Goal: Transaction & Acquisition: Obtain resource

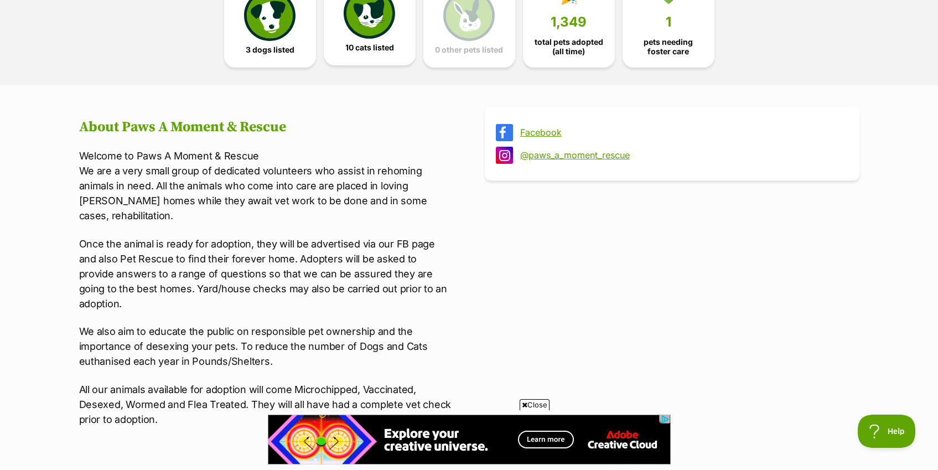
click at [376, 45] on span "10 cats listed" at bounding box center [369, 47] width 49 height 9
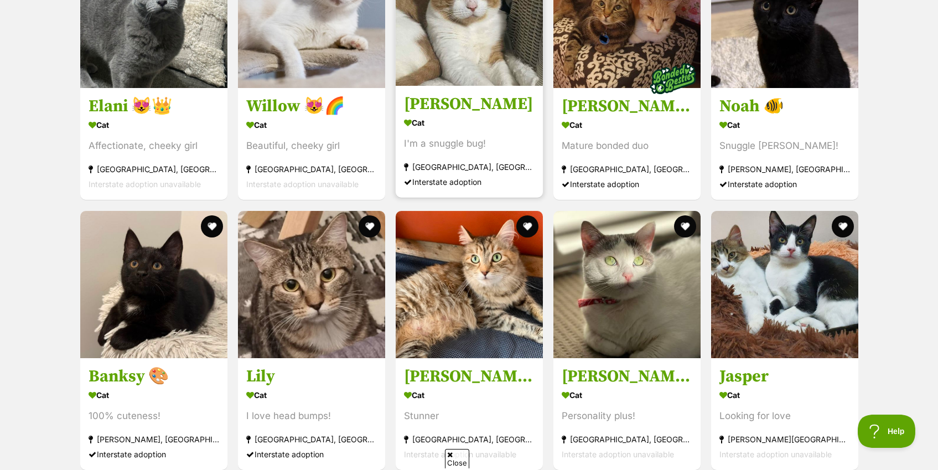
scroll to position [1327, 0]
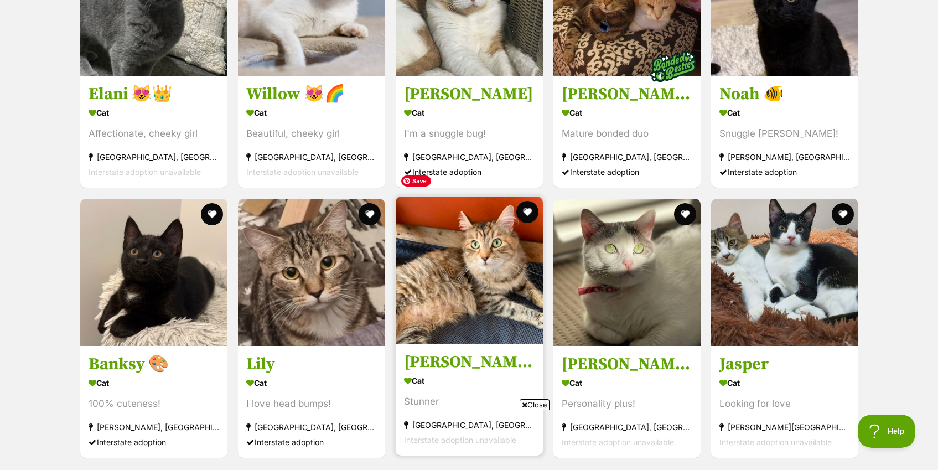
click at [472, 240] on img at bounding box center [469, 269] width 147 height 147
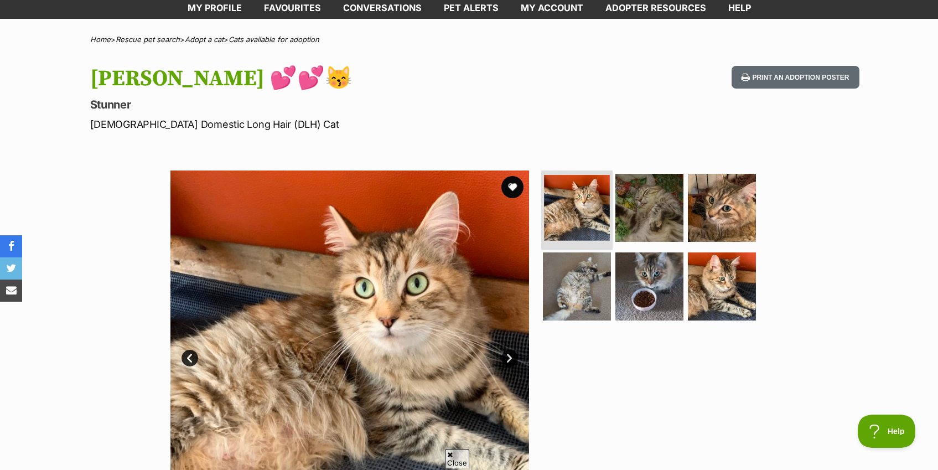
scroll to position [73, 0]
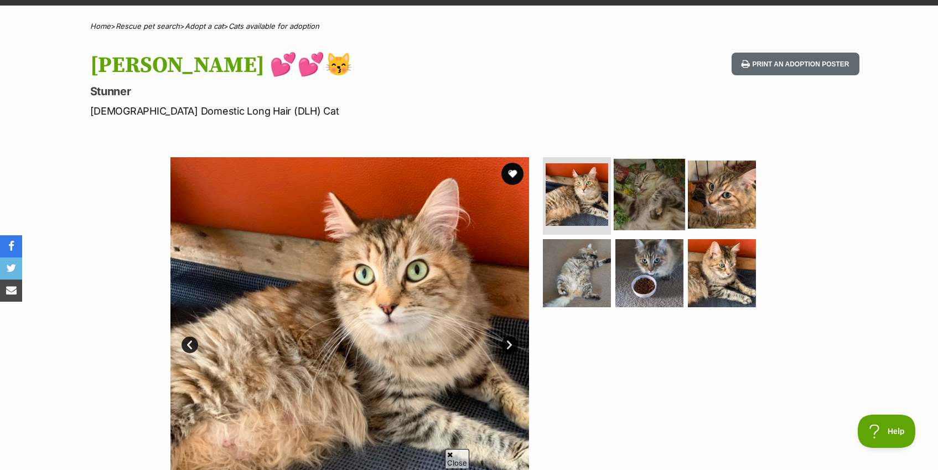
drag, startPoint x: 578, startPoint y: 181, endPoint x: 636, endPoint y: 189, distance: 59.2
click at [578, 181] on img at bounding box center [577, 194] width 63 height 63
click at [652, 193] on img at bounding box center [649, 194] width 71 height 71
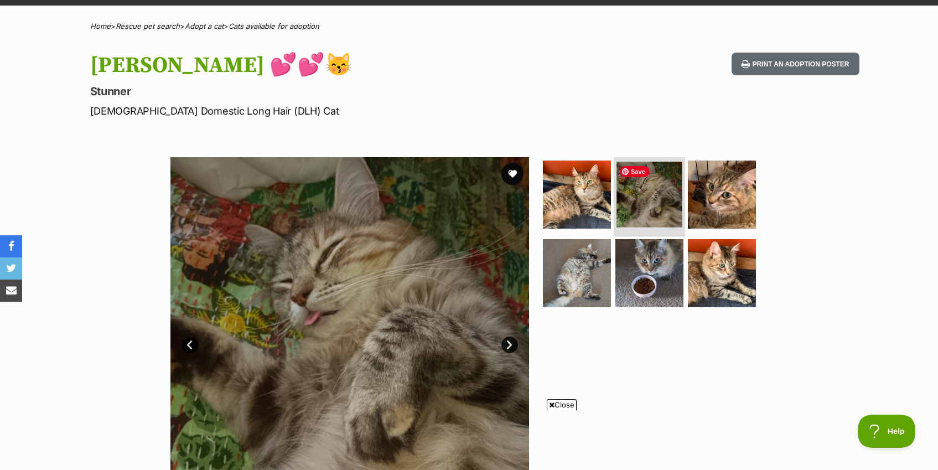
scroll to position [0, 0]
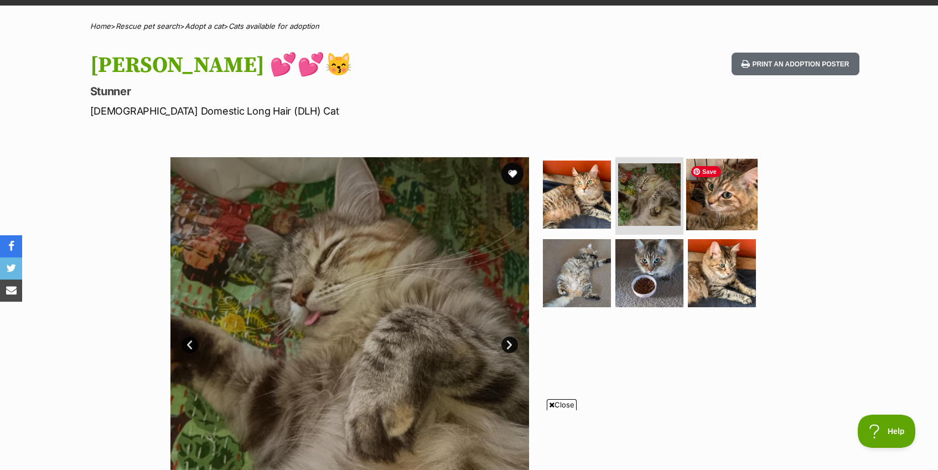
click at [732, 196] on img at bounding box center [721, 194] width 71 height 71
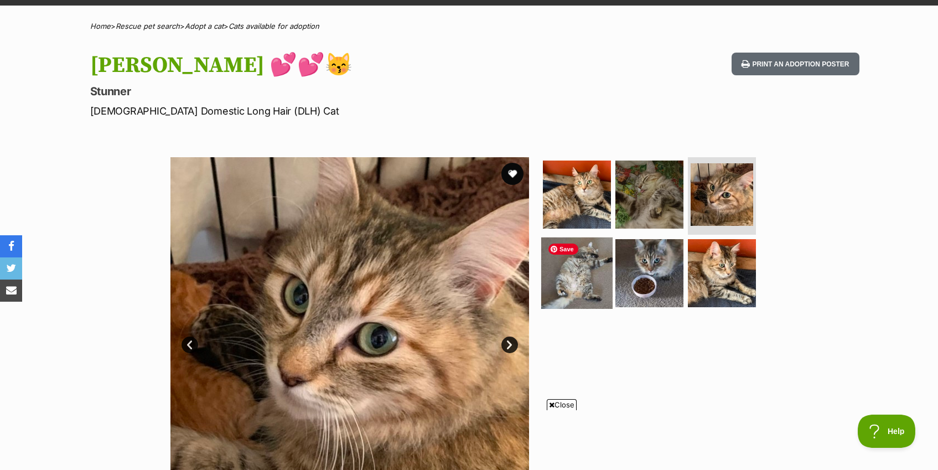
click at [588, 274] on img at bounding box center [576, 272] width 71 height 71
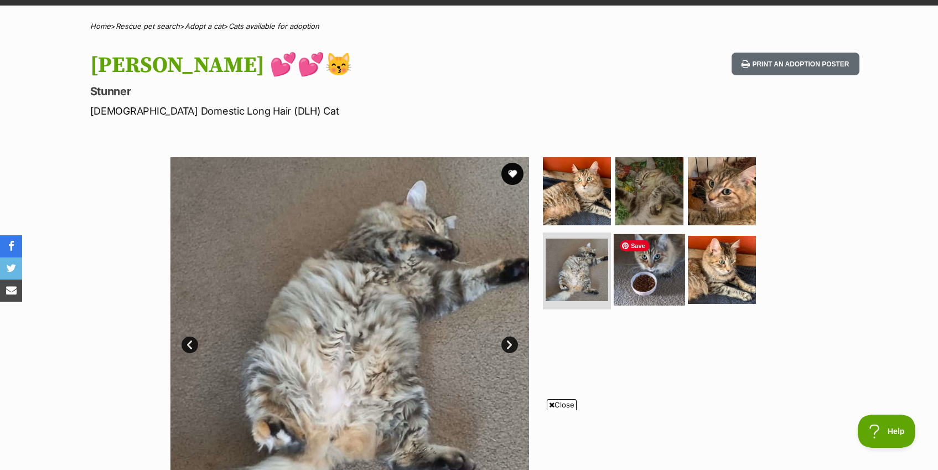
click at [661, 255] on img at bounding box center [649, 269] width 71 height 71
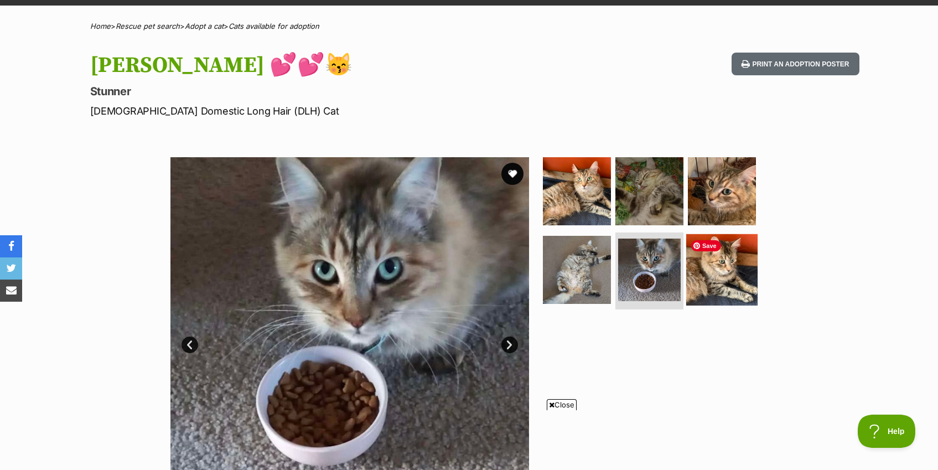
click at [718, 258] on img at bounding box center [721, 269] width 71 height 71
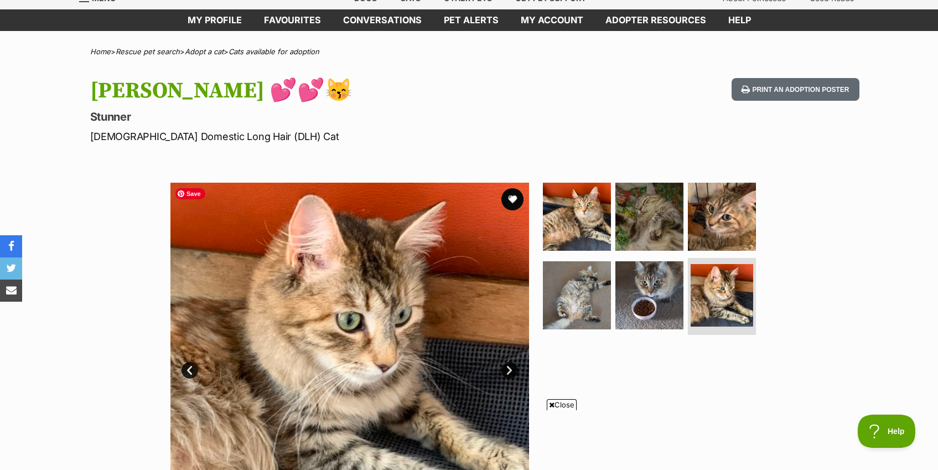
scroll to position [37, 0]
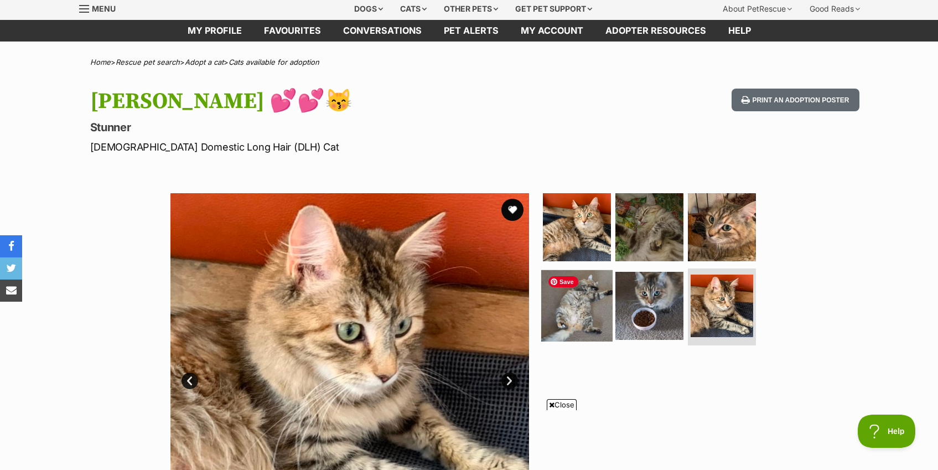
click at [577, 292] on img at bounding box center [576, 304] width 71 height 71
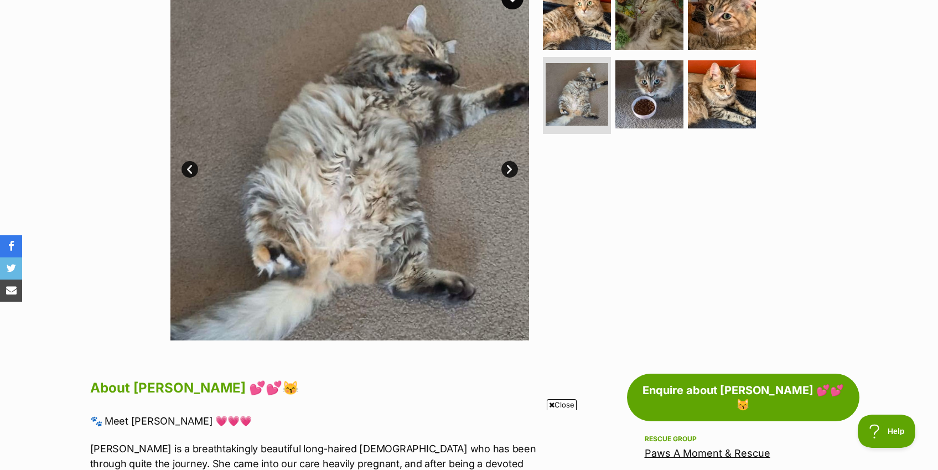
scroll to position [234, 0]
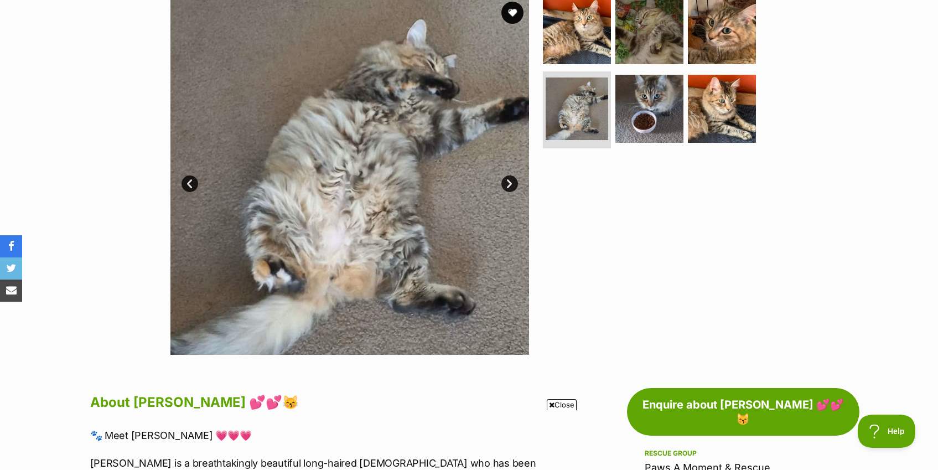
click at [508, 184] on link "Next" at bounding box center [509, 183] width 17 height 17
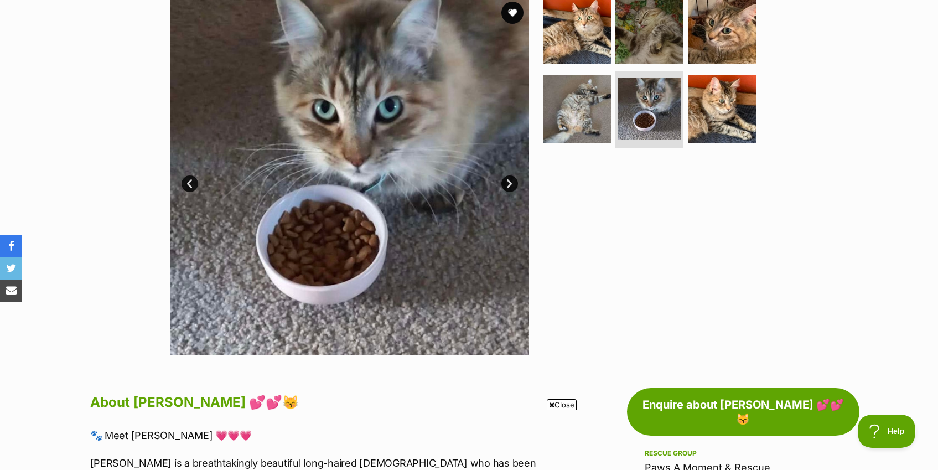
click at [508, 184] on link "Next" at bounding box center [509, 183] width 17 height 17
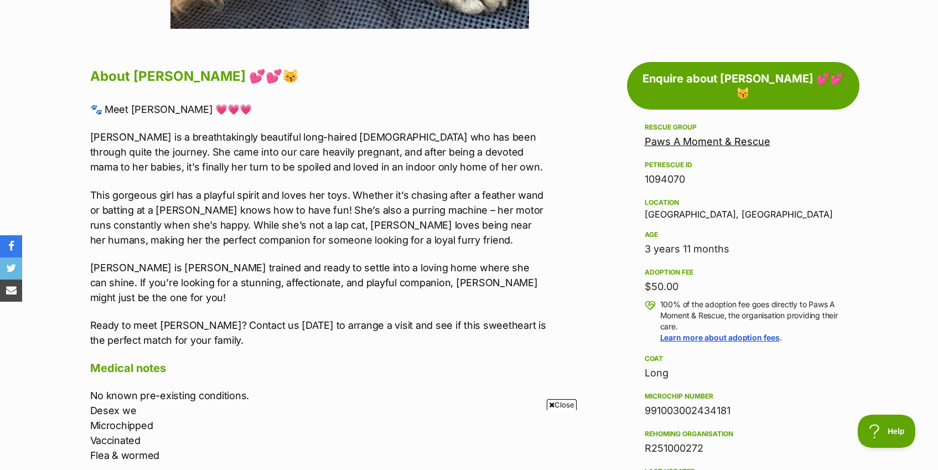
scroll to position [219, 0]
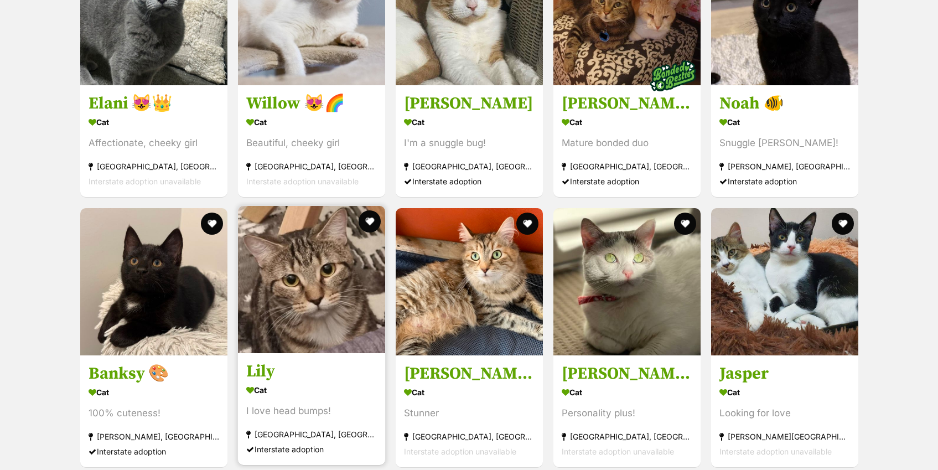
scroll to position [1327, 0]
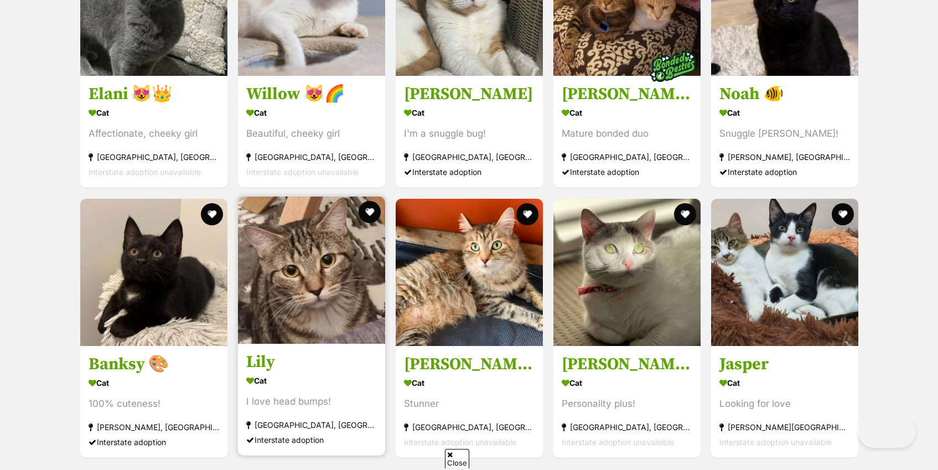
click at [309, 245] on img at bounding box center [311, 269] width 147 height 147
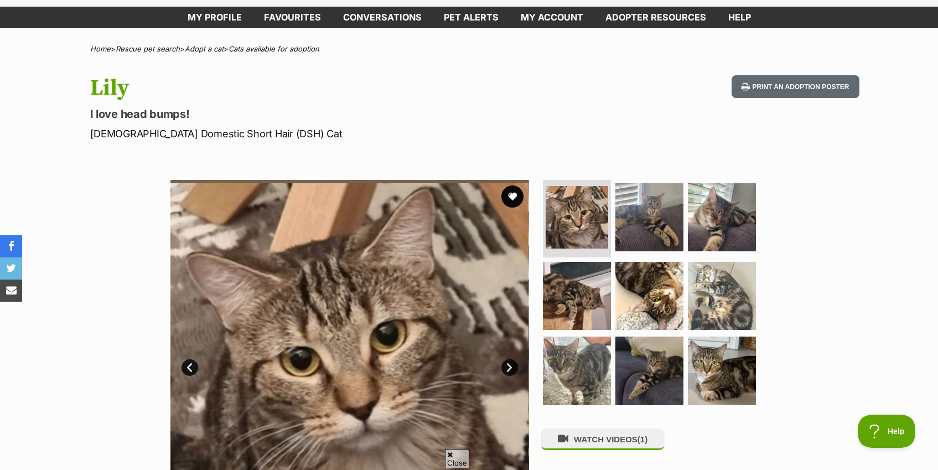
scroll to position [53, 0]
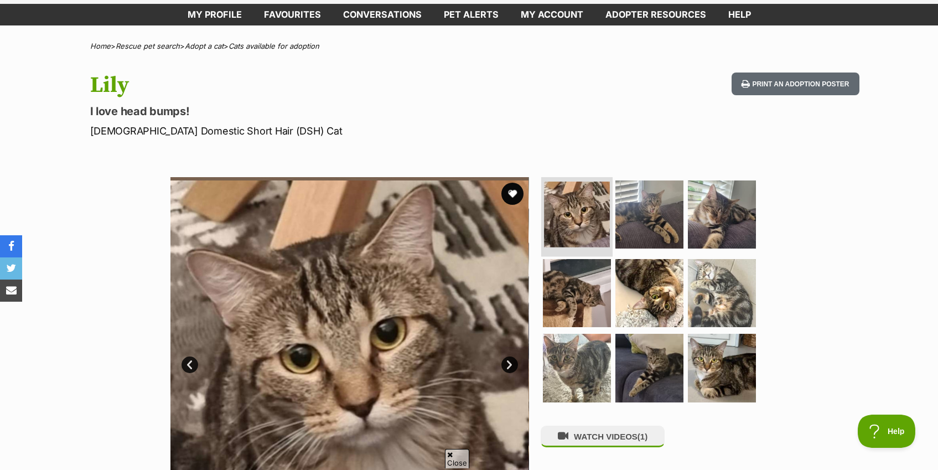
click at [593, 214] on img at bounding box center [577, 214] width 66 height 66
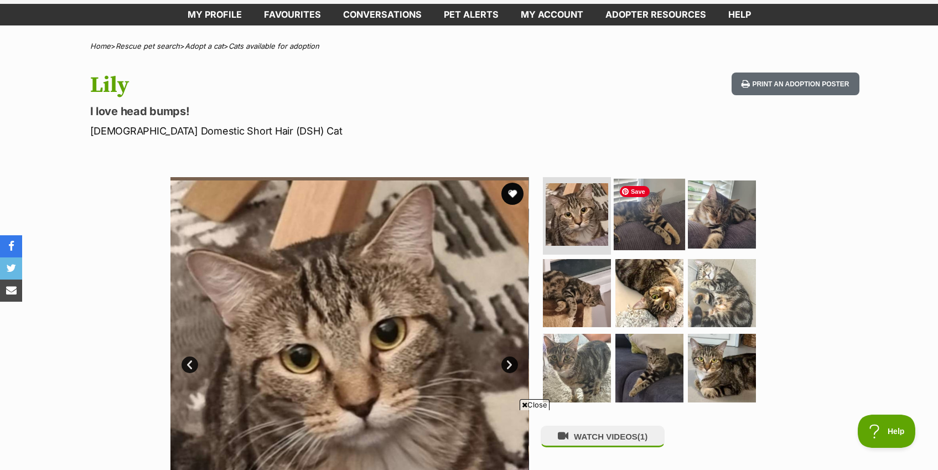
click at [657, 224] on img at bounding box center [649, 214] width 71 height 71
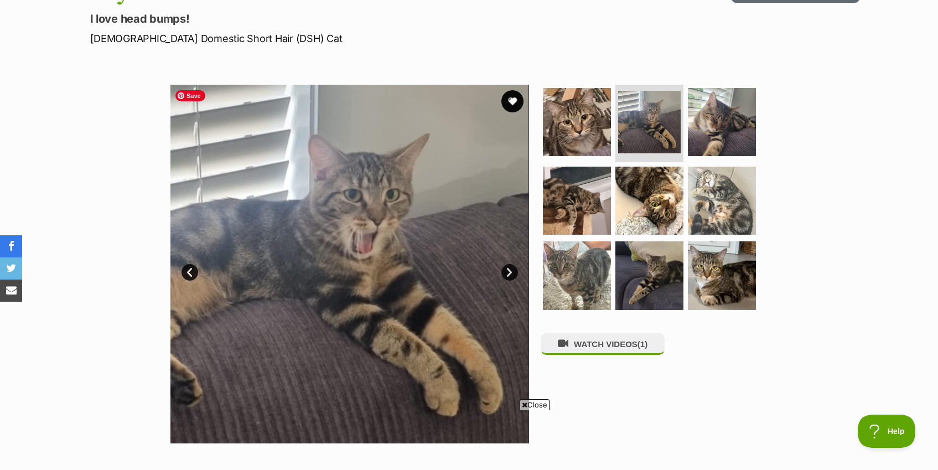
scroll to position [147, 0]
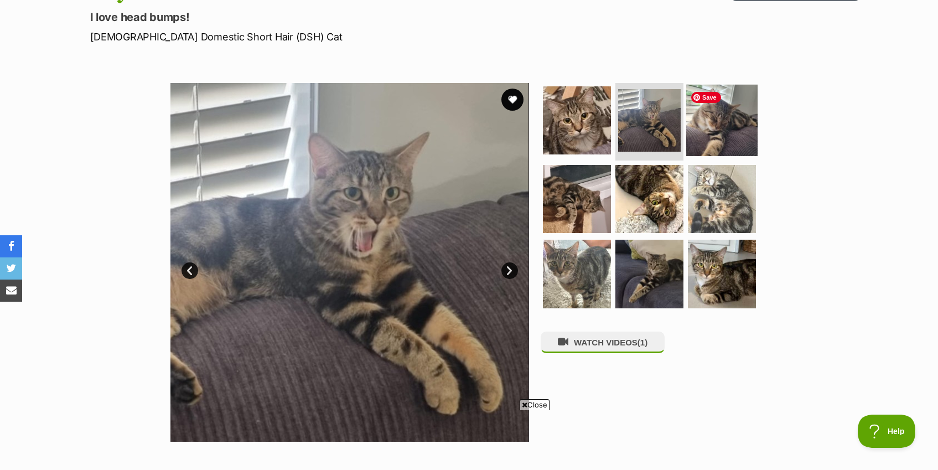
click at [719, 111] on img at bounding box center [721, 120] width 71 height 71
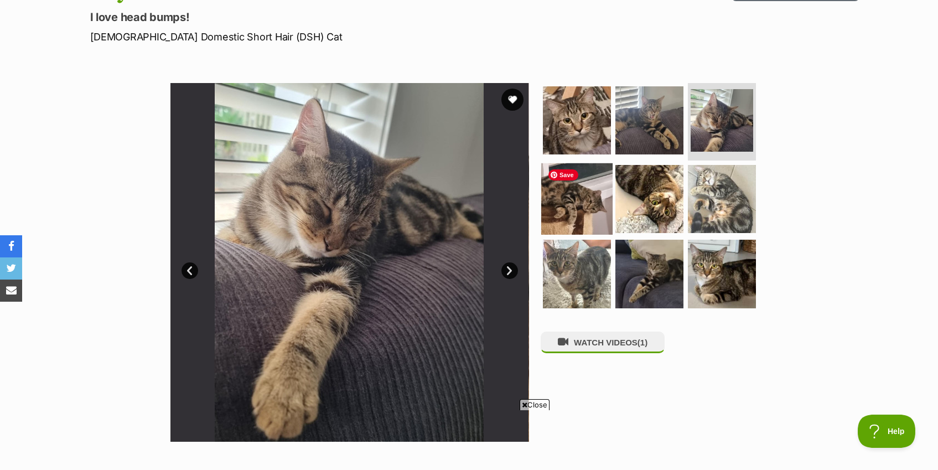
click at [573, 203] on img at bounding box center [576, 198] width 71 height 71
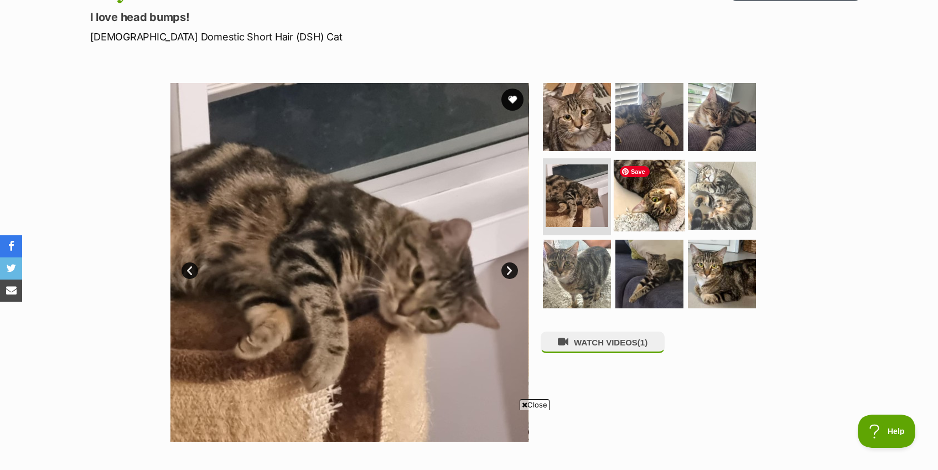
click at [642, 201] on img at bounding box center [649, 194] width 71 height 71
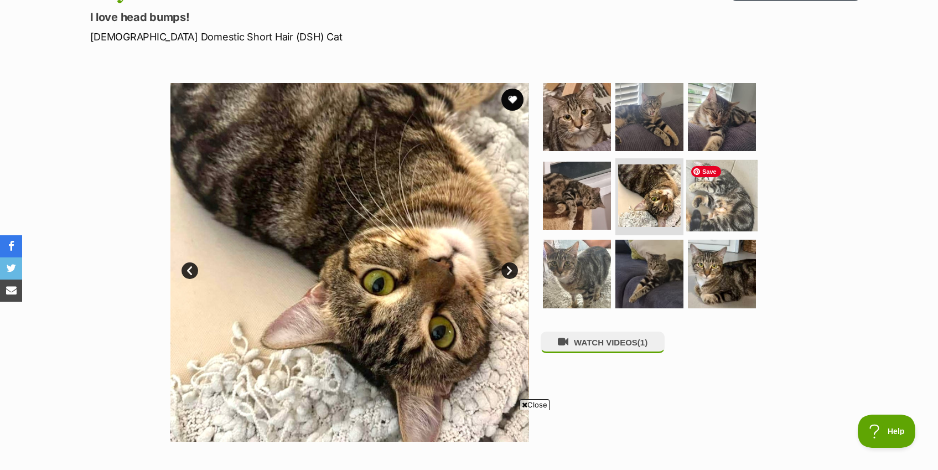
click at [740, 193] on img at bounding box center [721, 194] width 71 height 71
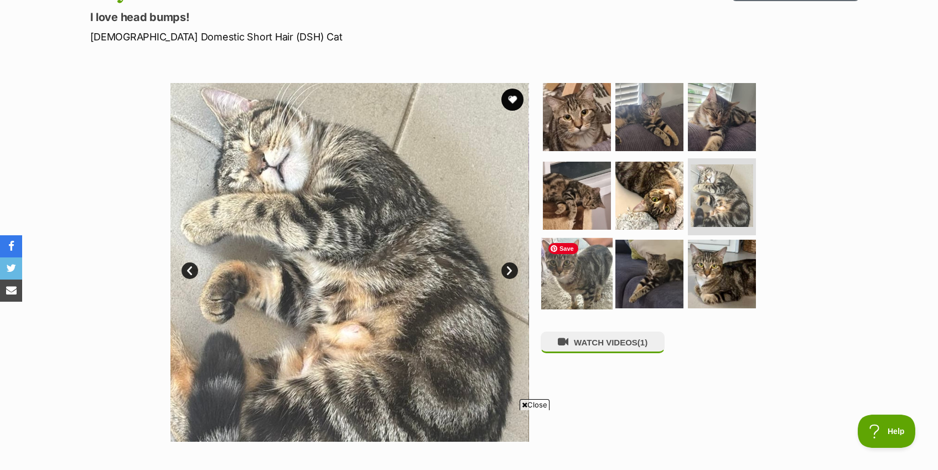
click at [582, 271] on img at bounding box center [576, 273] width 71 height 71
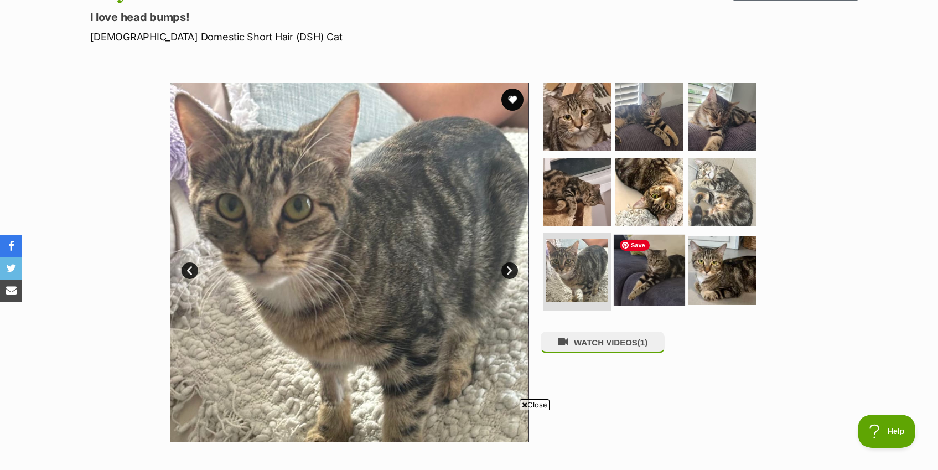
click at [650, 271] on img at bounding box center [649, 270] width 71 height 71
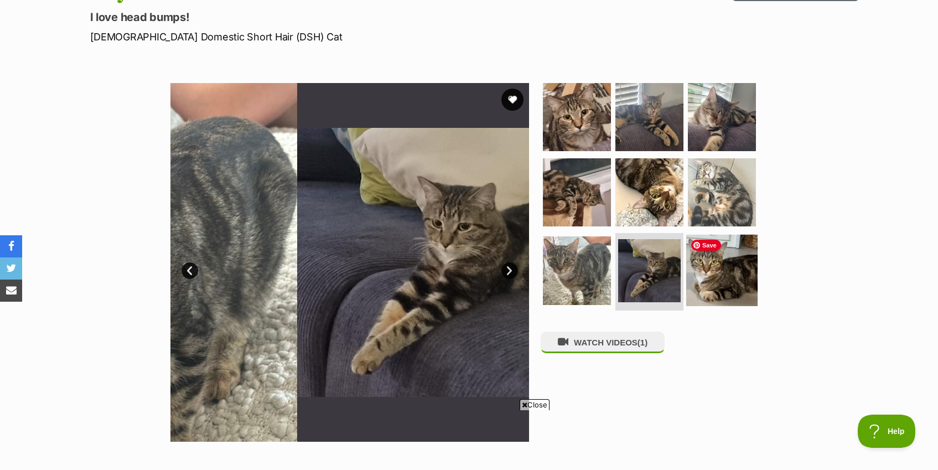
click at [734, 262] on img at bounding box center [721, 270] width 71 height 71
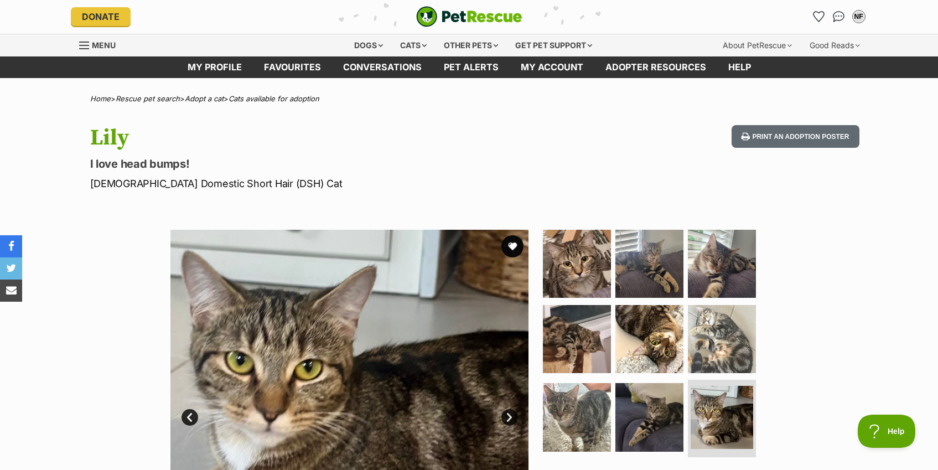
scroll to position [0, 0]
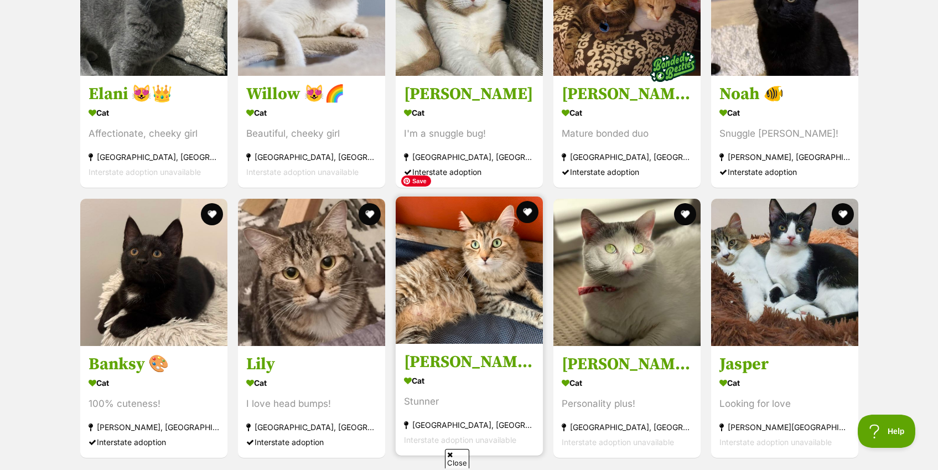
click at [481, 241] on img at bounding box center [469, 269] width 147 height 147
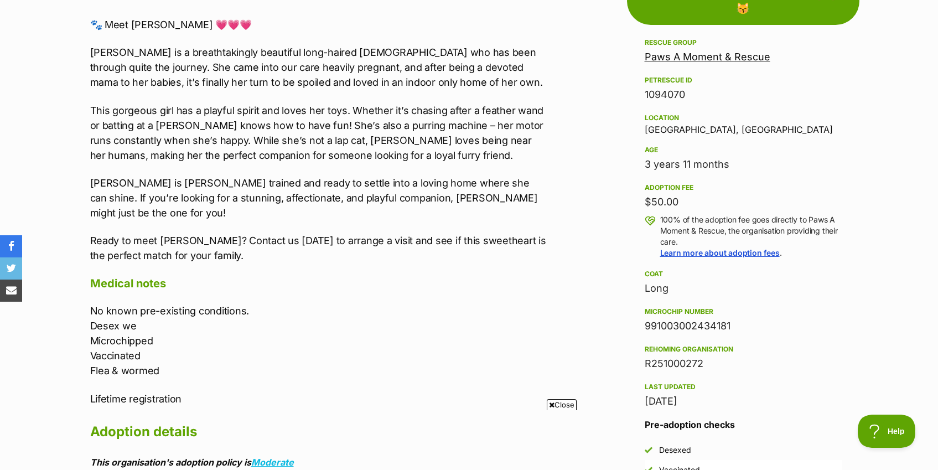
scroll to position [305, 0]
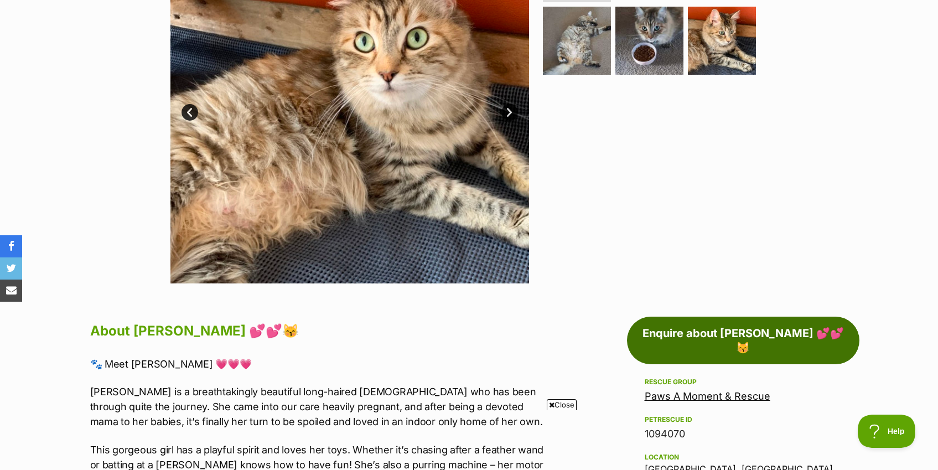
click at [757, 329] on link "Enquire about [PERSON_NAME] 💕💕😽" at bounding box center [743, 340] width 232 height 48
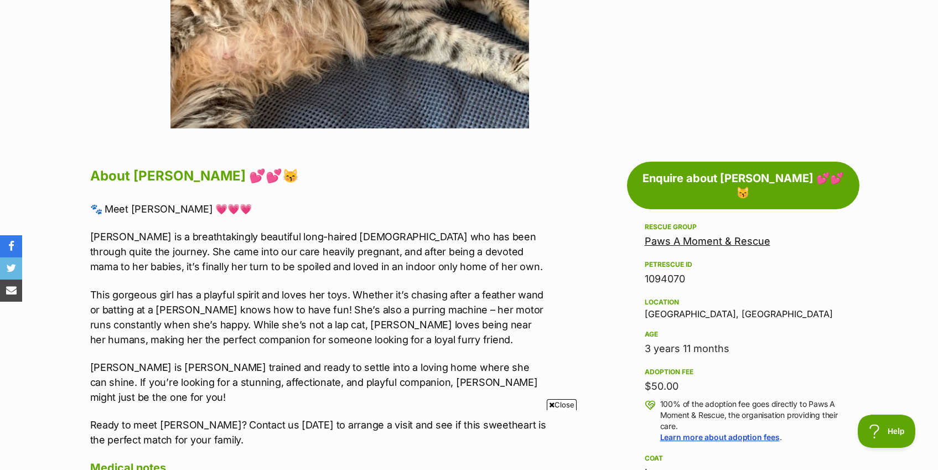
click at [679, 235] on link "Paws A Moment & Rescue" at bounding box center [708, 241] width 126 height 12
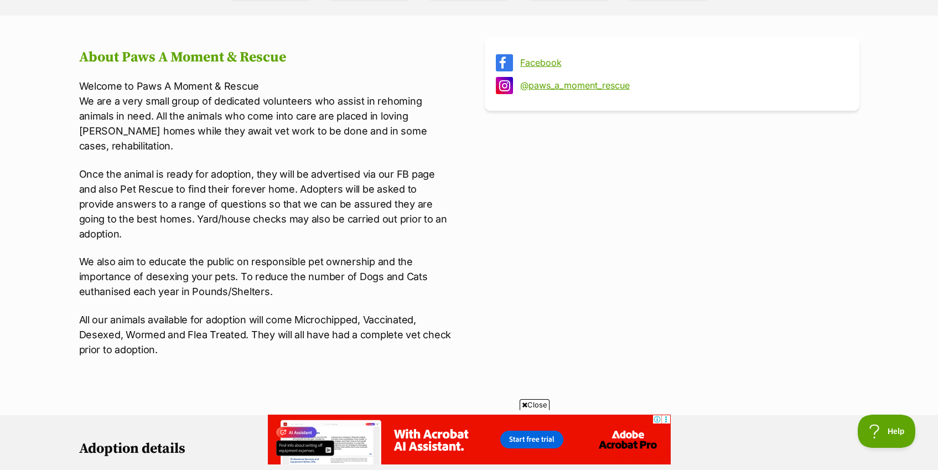
scroll to position [403, 0]
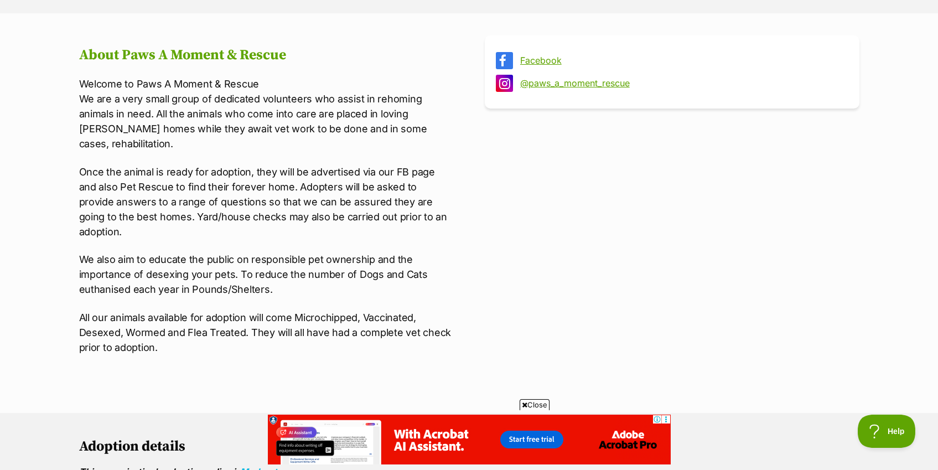
click at [544, 64] on link "Facebook" at bounding box center [682, 60] width 324 height 10
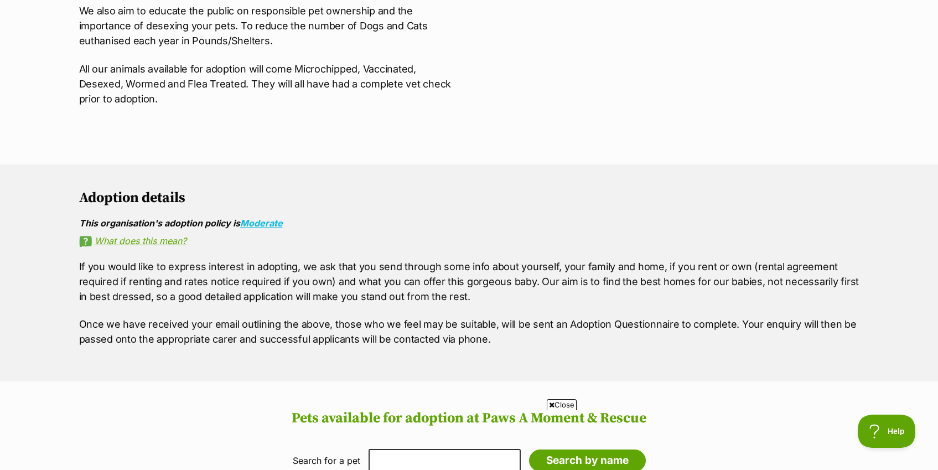
scroll to position [96, 0]
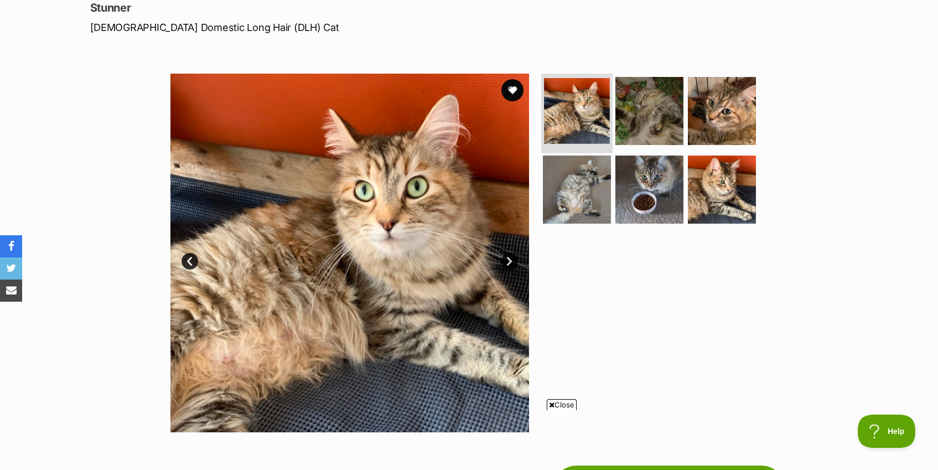
click at [593, 109] on img at bounding box center [577, 111] width 66 height 66
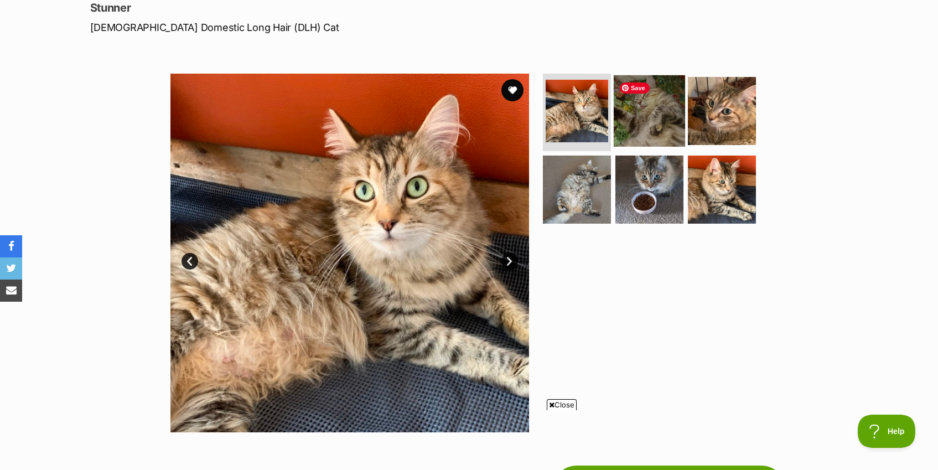
click at [663, 100] on img at bounding box center [649, 110] width 71 height 71
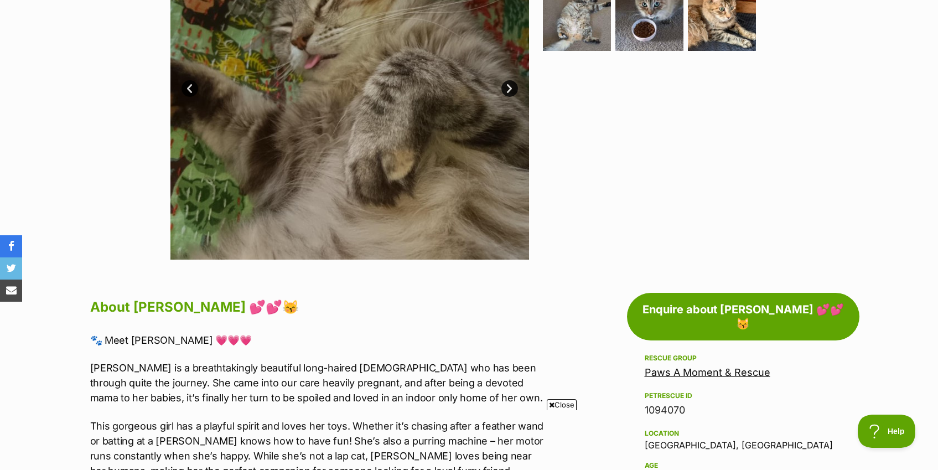
scroll to position [214, 0]
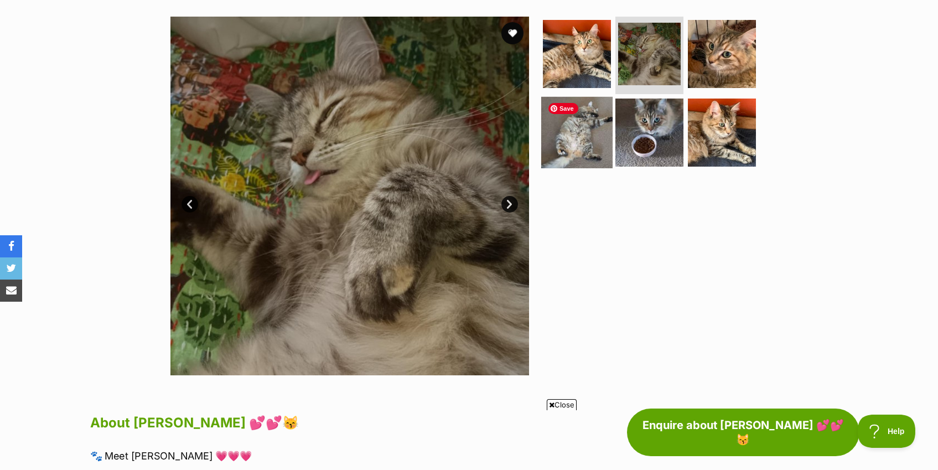
click at [583, 126] on img at bounding box center [576, 131] width 71 height 71
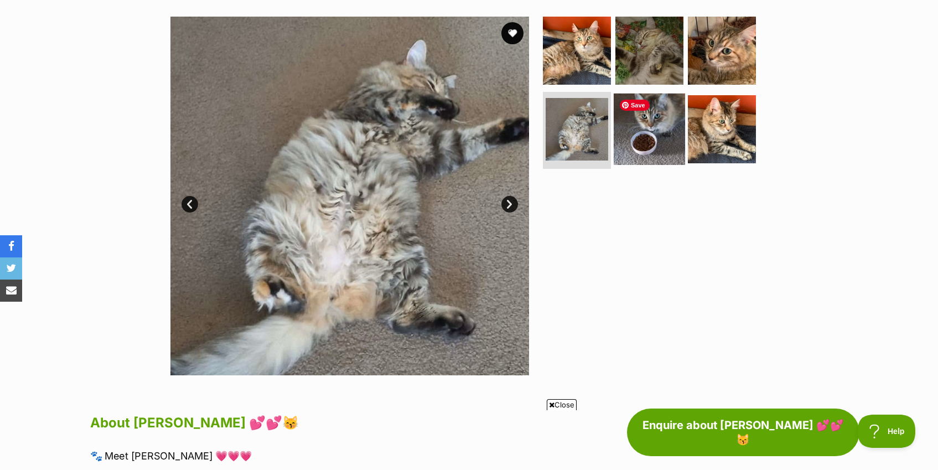
click at [662, 111] on img at bounding box center [649, 128] width 71 height 71
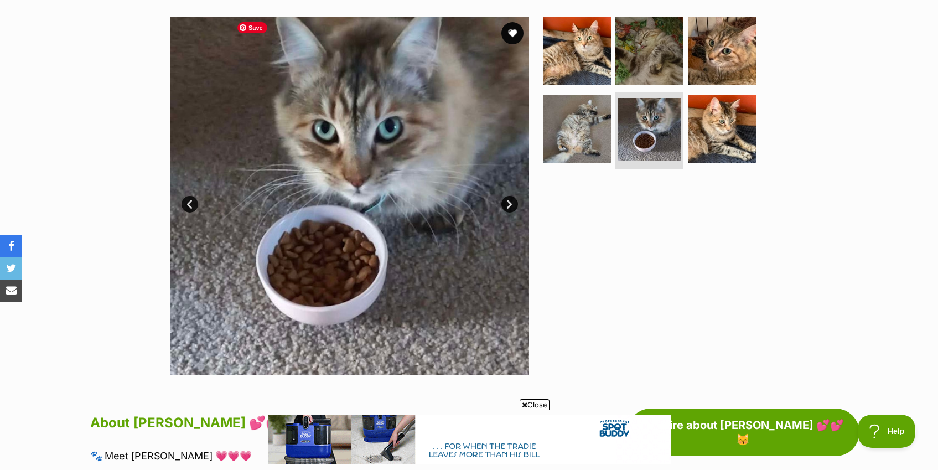
scroll to position [0, 0]
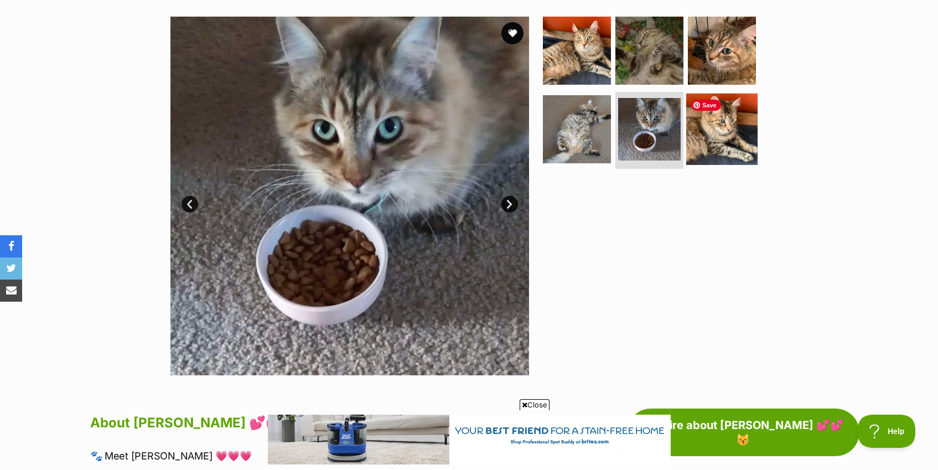
click at [708, 125] on img at bounding box center [721, 128] width 71 height 71
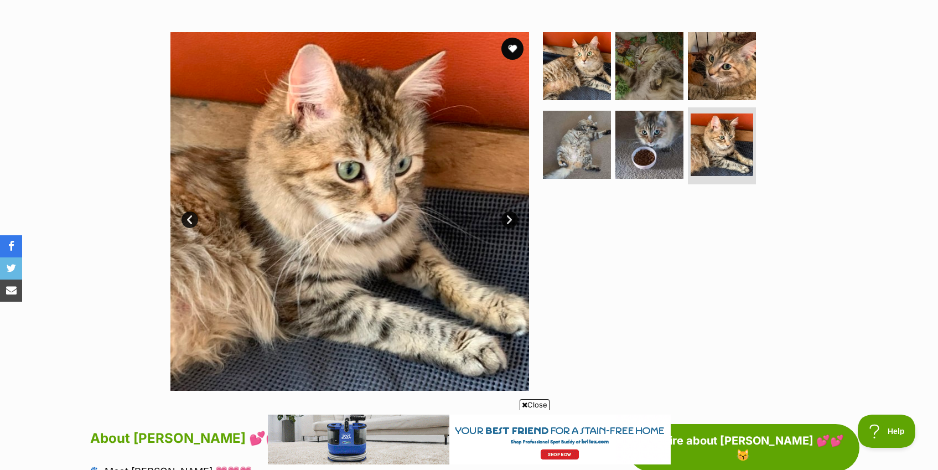
scroll to position [163, 0]
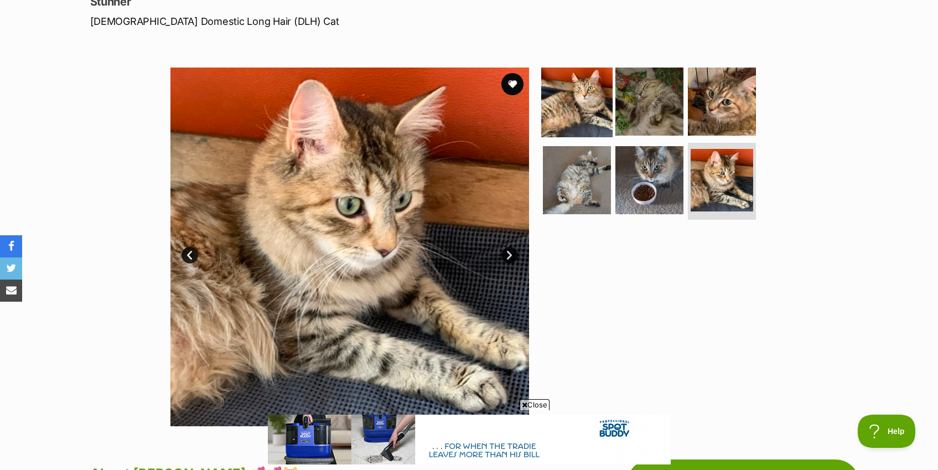
click at [573, 94] on img at bounding box center [576, 101] width 71 height 71
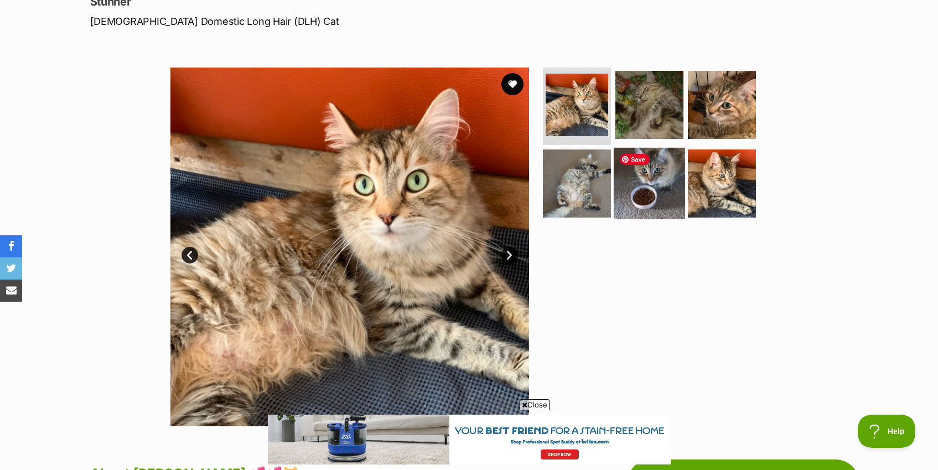
click at [631, 185] on img at bounding box center [649, 182] width 71 height 71
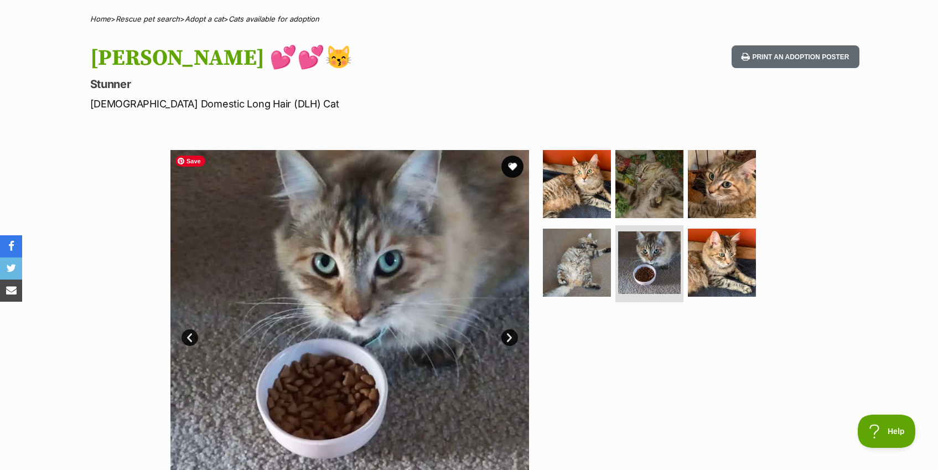
scroll to position [0, 0]
